Goal: Information Seeking & Learning: Learn about a topic

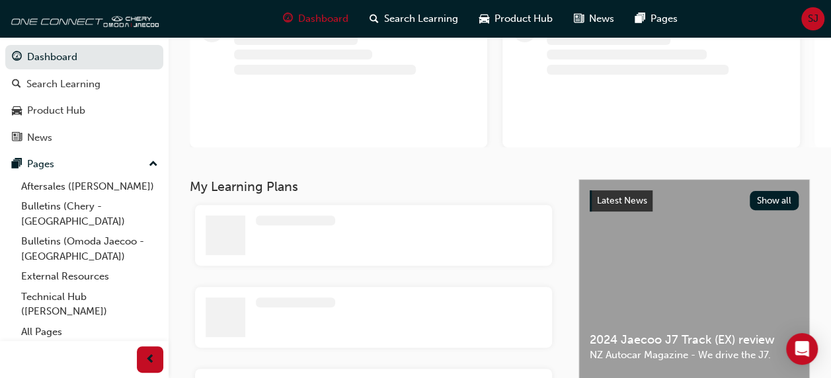
scroll to position [99, 0]
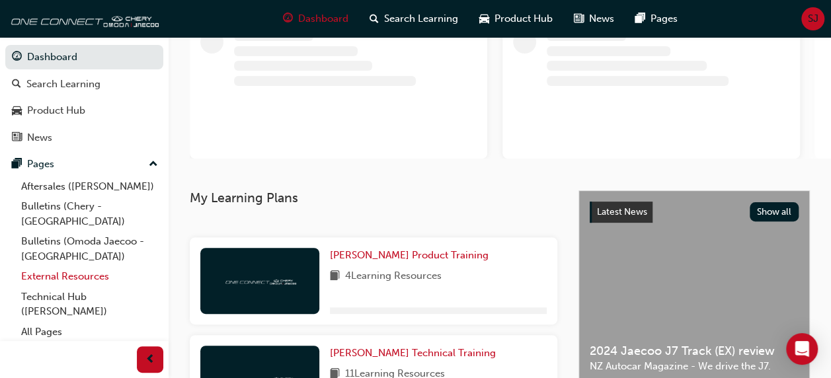
click at [64, 266] on link "External Resources" at bounding box center [89, 276] width 147 height 20
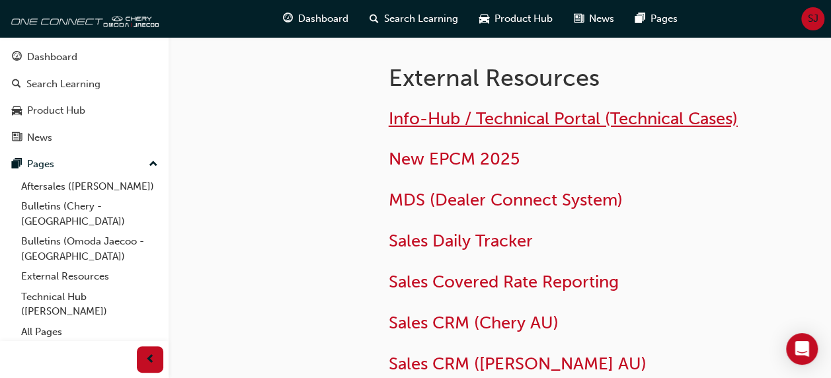
click at [481, 116] on span "Info-Hub / Technical Portal (Technical Cases)" at bounding box center [563, 118] width 349 height 20
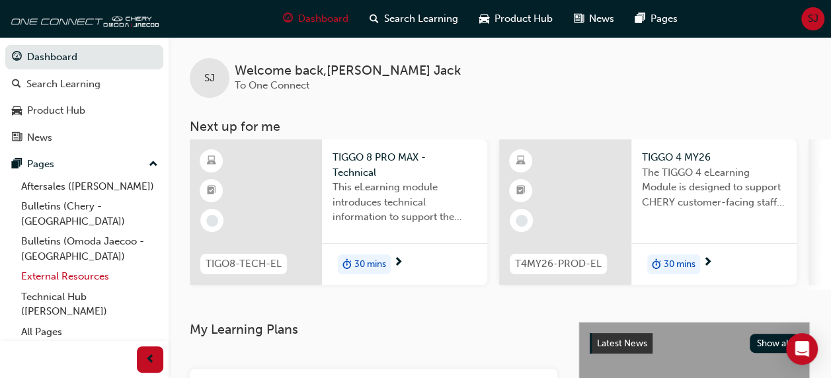
click at [56, 266] on link "External Resources" at bounding box center [89, 276] width 147 height 20
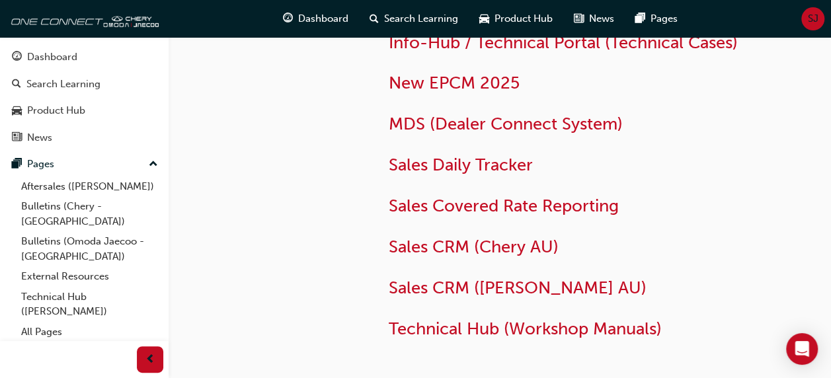
scroll to position [175, 0]
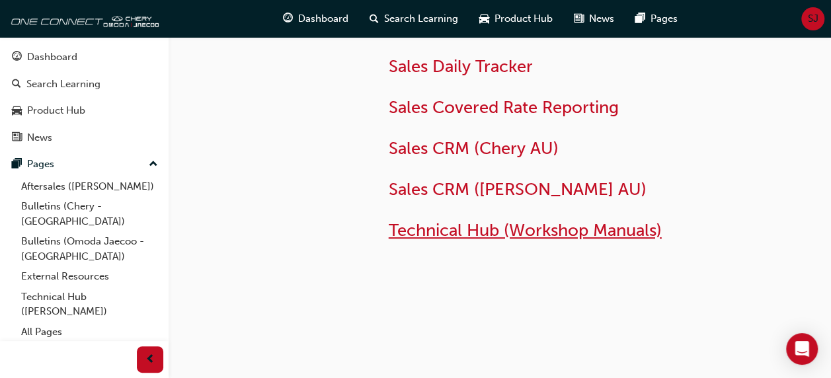
click at [509, 229] on span "Technical Hub (Workshop Manuals)" at bounding box center [525, 230] width 273 height 20
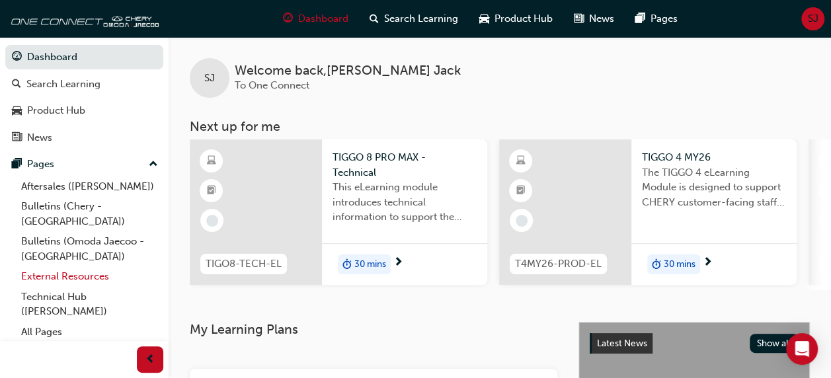
click at [81, 266] on link "External Resources" at bounding box center [89, 276] width 147 height 20
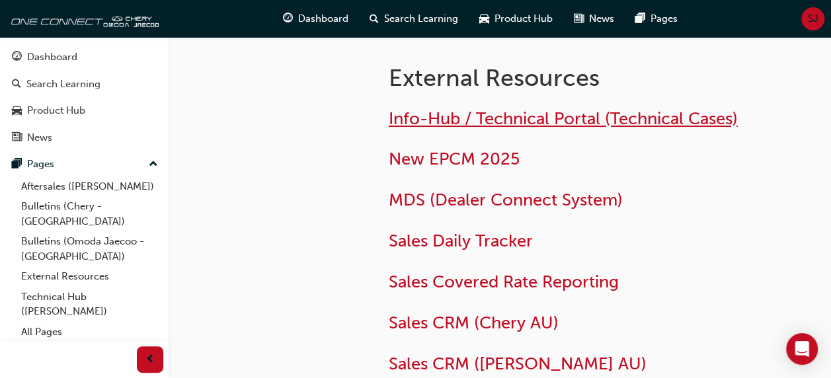
click at [562, 124] on span "Info-Hub / Technical Portal (Technical Cases)" at bounding box center [563, 118] width 349 height 20
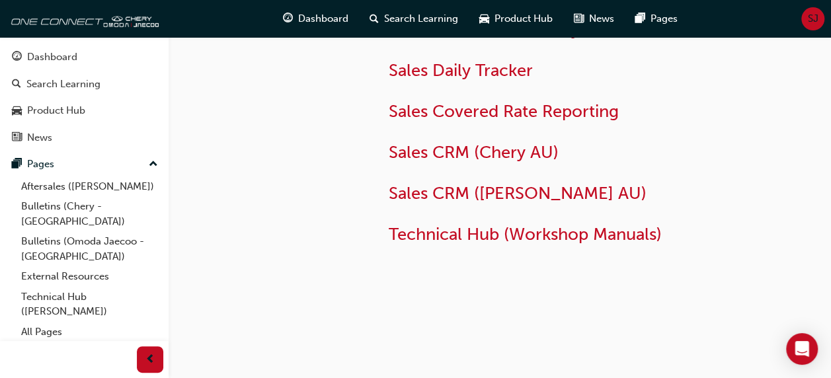
scroll to position [175, 0]
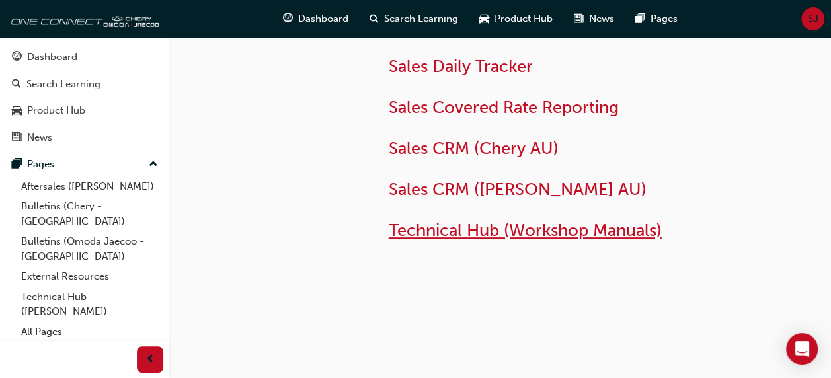
click at [539, 233] on span "Technical Hub (Workshop Manuals)" at bounding box center [525, 230] width 273 height 20
